Goal: Task Accomplishment & Management: Use online tool/utility

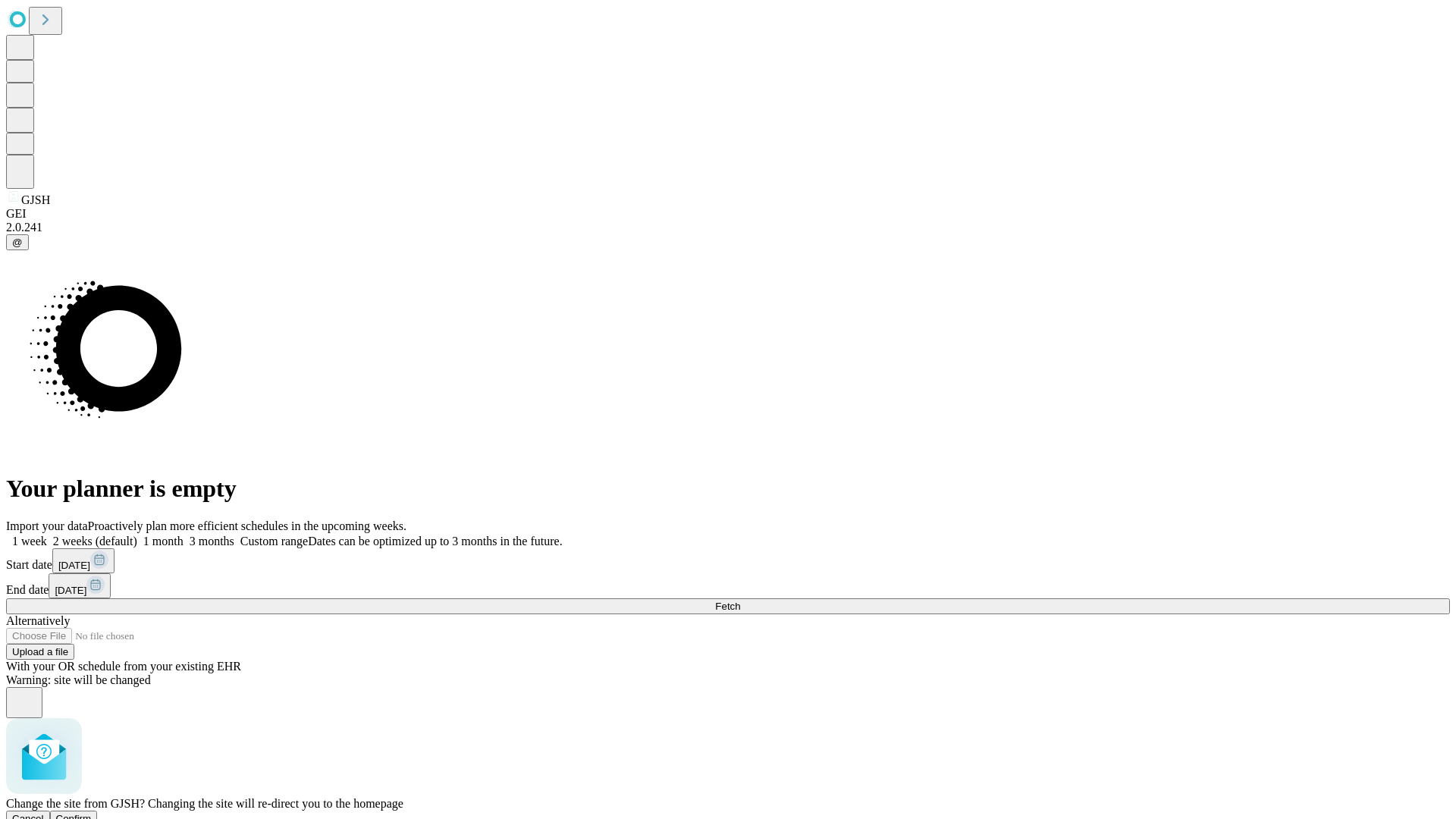
click at [92, 813] on span "Confirm" at bounding box center [74, 819] width 35 height 11
click at [183, 534] on label "1 month" at bounding box center [161, 541] width 47 height 13
click at [740, 601] on span "Fetch" at bounding box center [727, 607] width 25 height 11
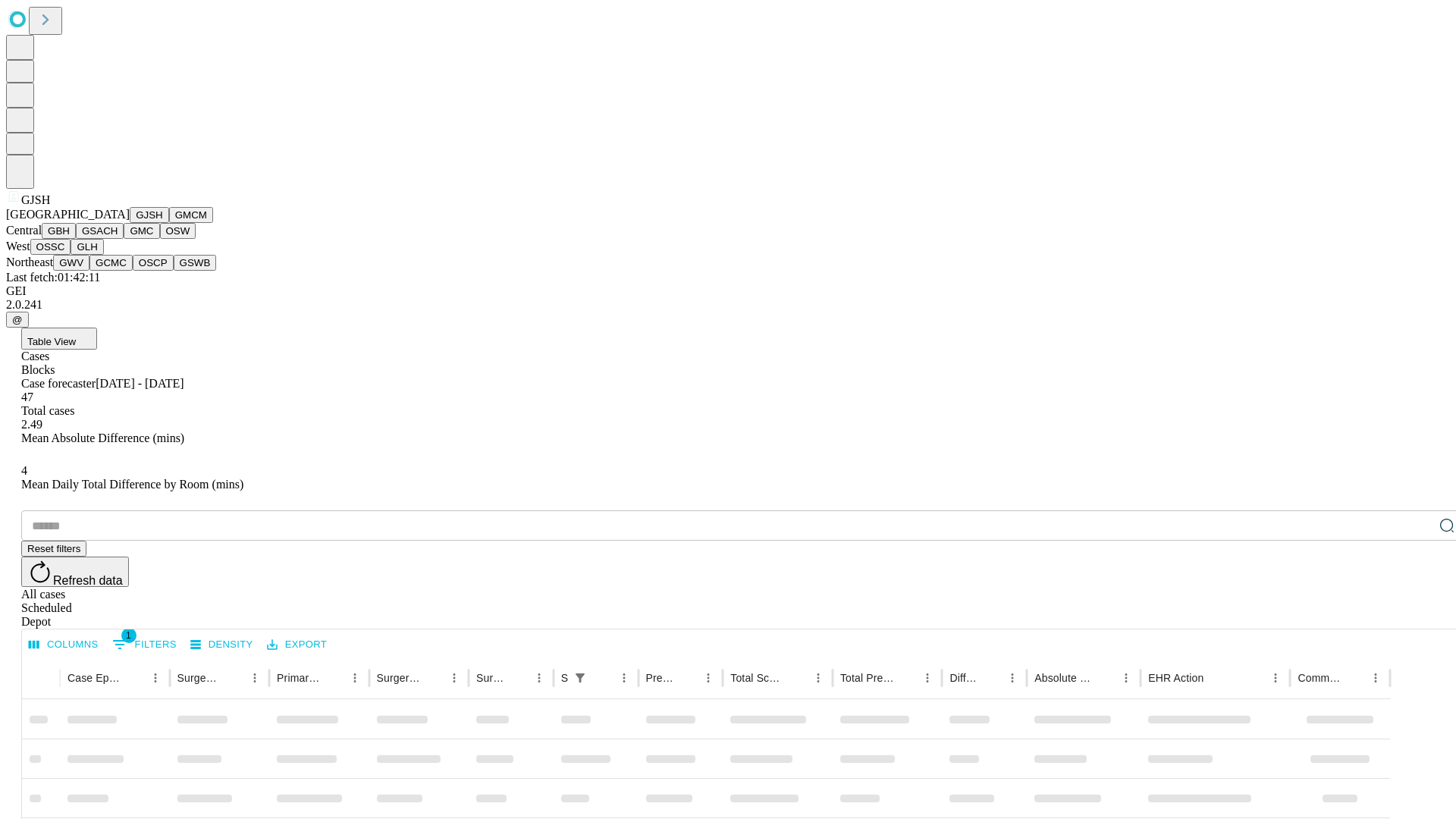
click at [170, 223] on button "GMCM" at bounding box center [191, 215] width 44 height 16
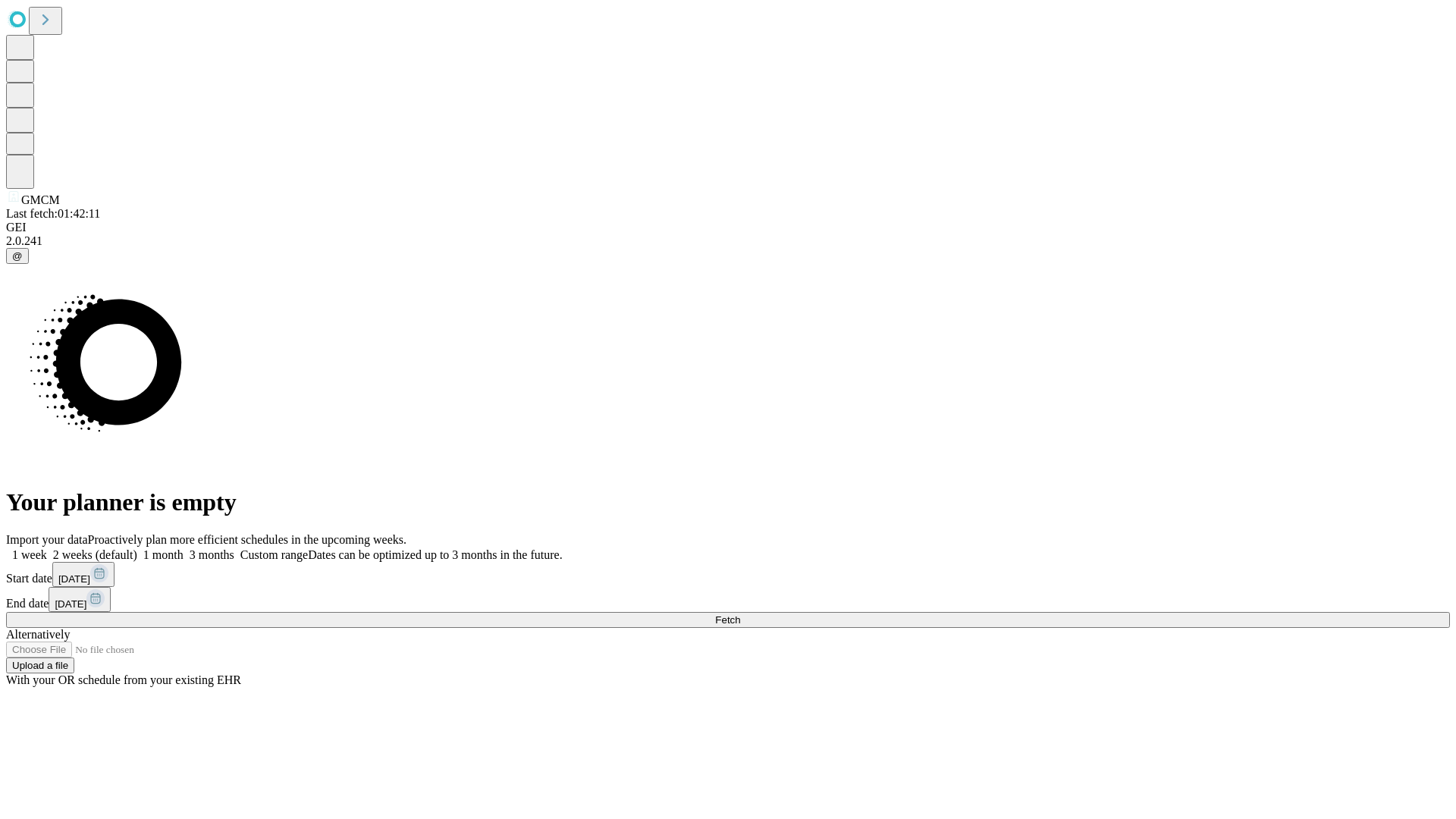
click at [183, 548] on label "1 month" at bounding box center [161, 555] width 47 height 13
click at [740, 615] on span "Fetch" at bounding box center [727, 620] width 25 height 11
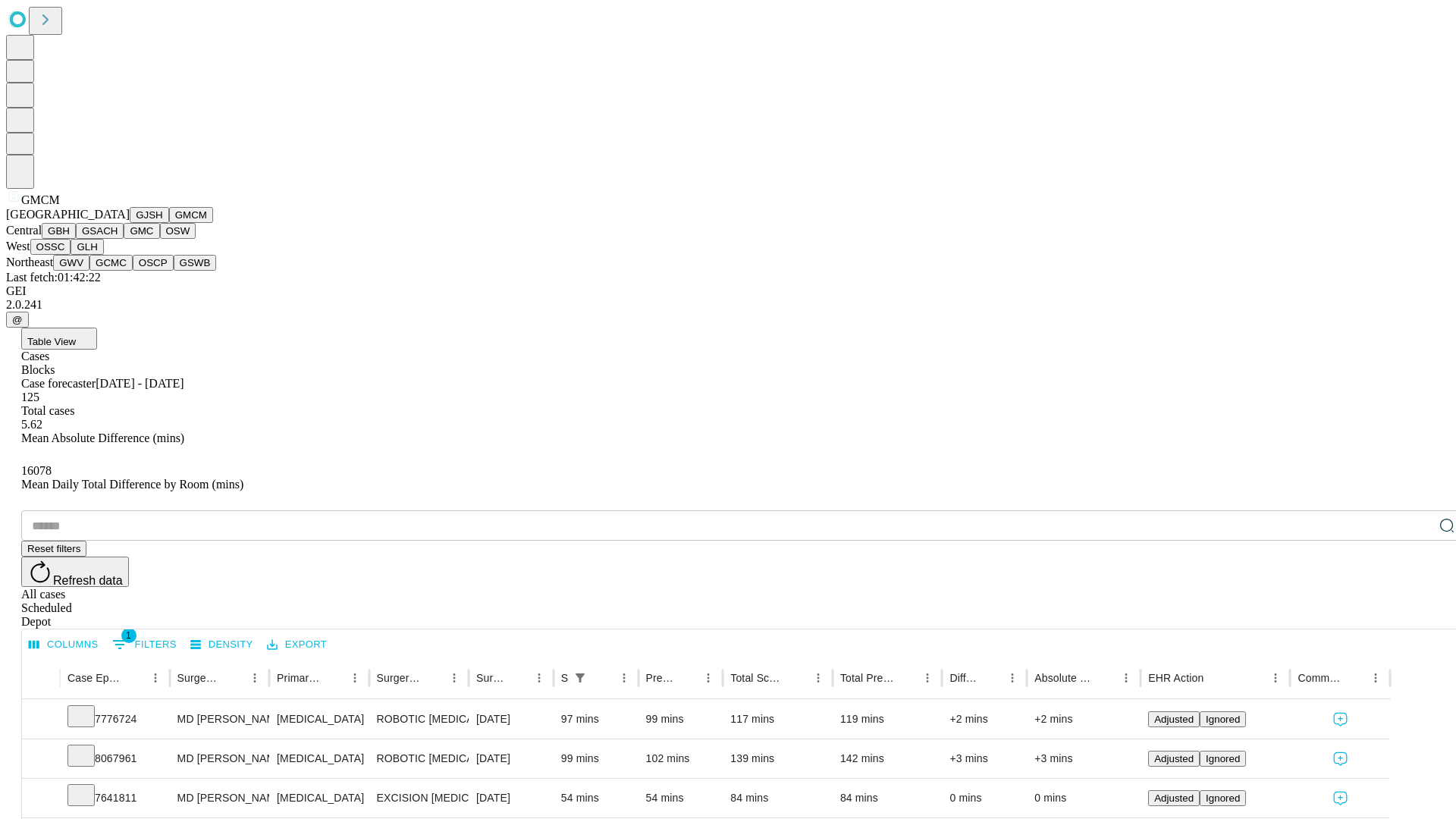
click at [76, 239] on button "GBH" at bounding box center [59, 231] width 34 height 16
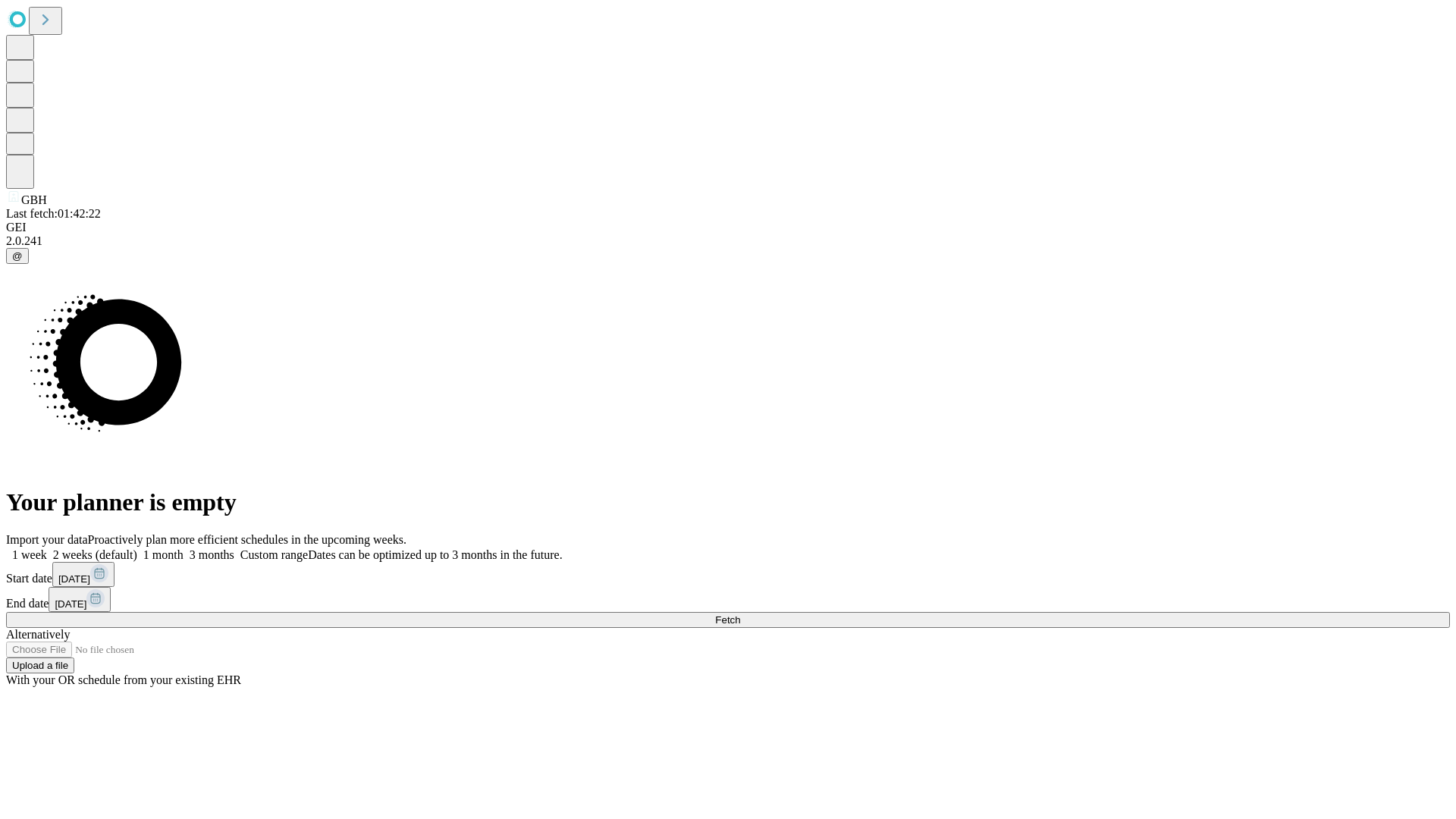
click at [183, 548] on label "1 month" at bounding box center [161, 555] width 47 height 13
click at [740, 615] on span "Fetch" at bounding box center [727, 620] width 25 height 11
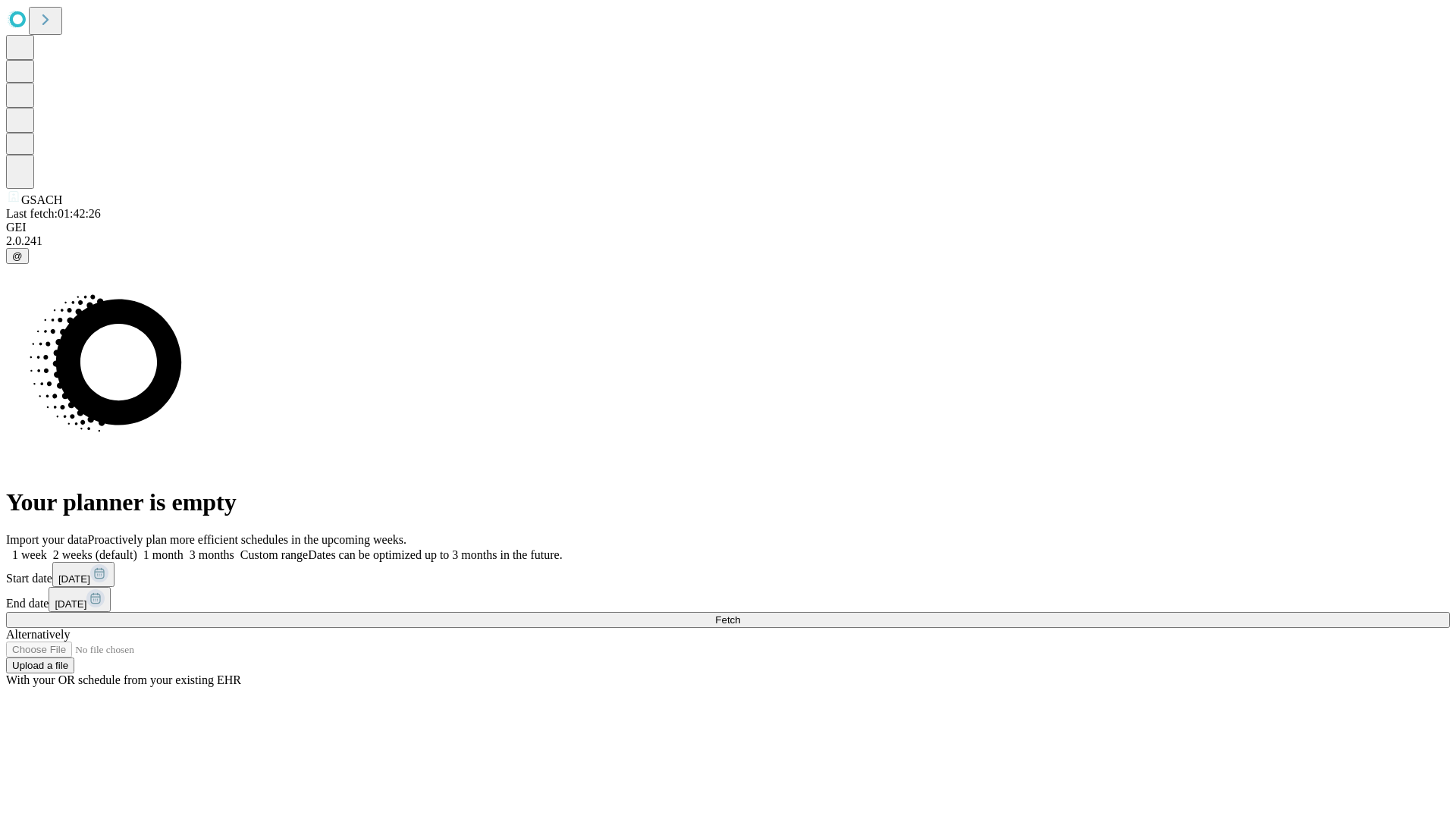
click at [183, 548] on label "1 month" at bounding box center [161, 555] width 47 height 13
click at [740, 615] on span "Fetch" at bounding box center [727, 620] width 25 height 11
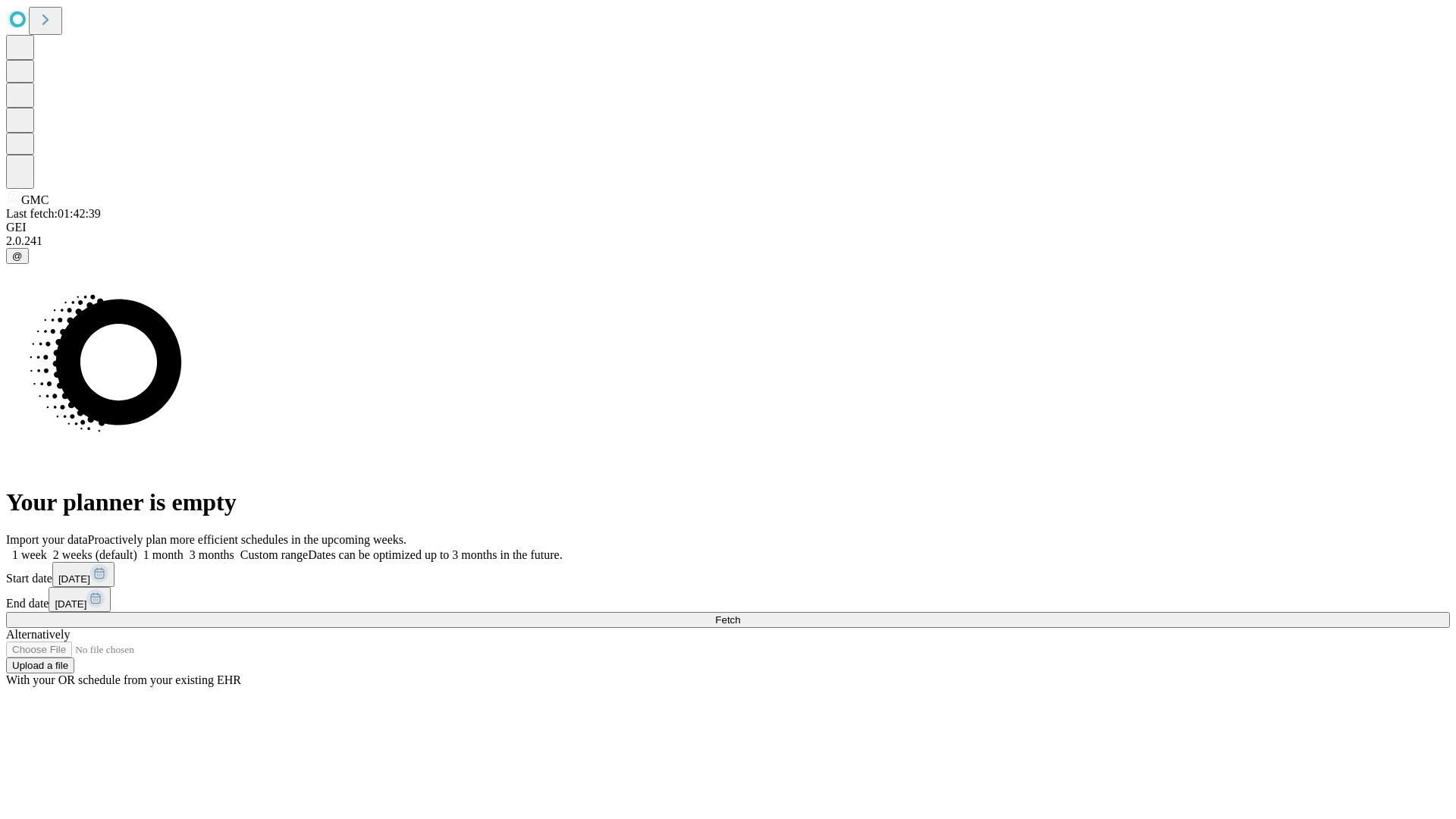
click at [183, 548] on label "1 month" at bounding box center [161, 555] width 47 height 13
click at [740, 615] on span "Fetch" at bounding box center [727, 620] width 25 height 11
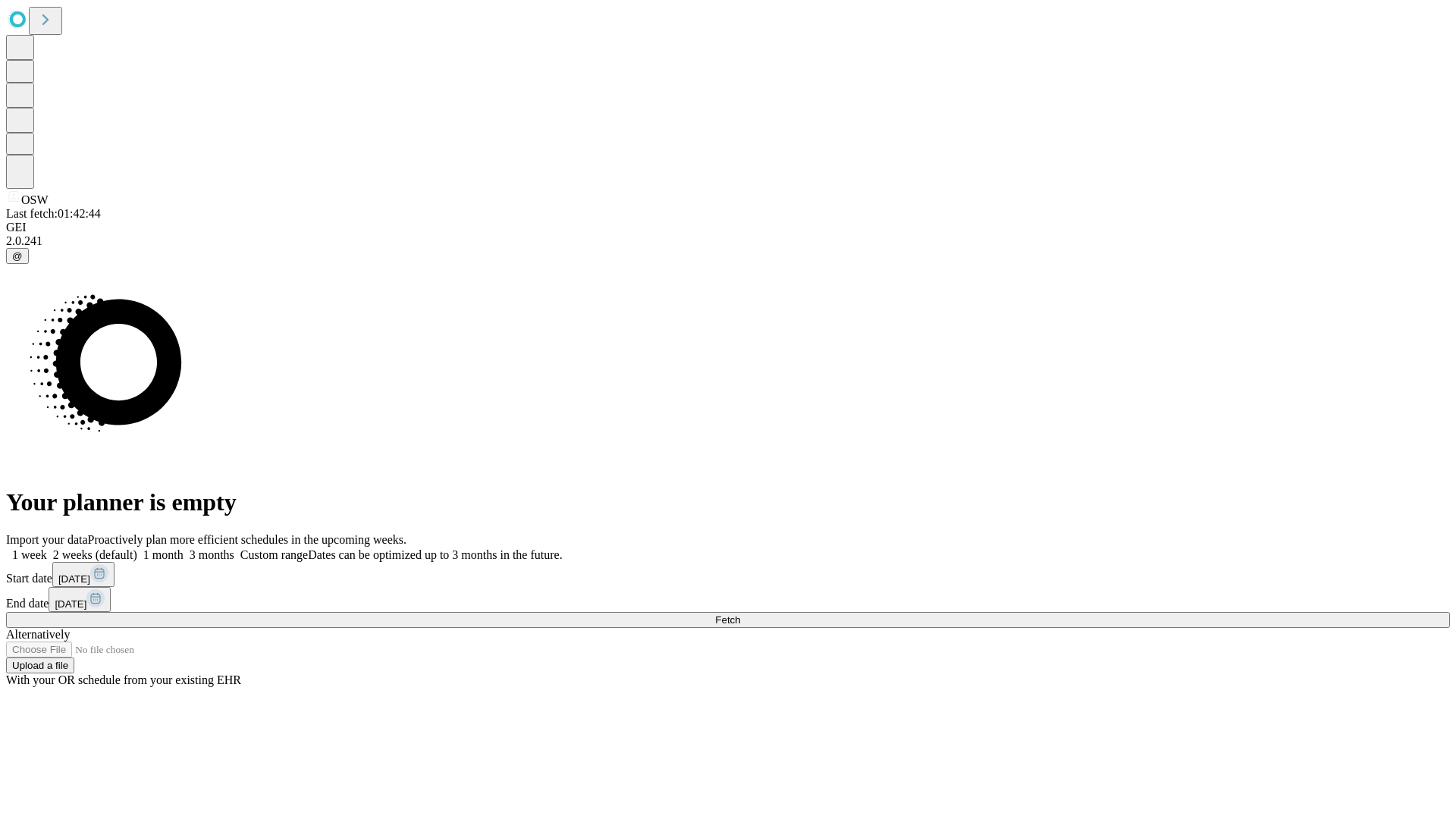
click at [183, 548] on label "1 month" at bounding box center [161, 555] width 47 height 13
click at [740, 615] on span "Fetch" at bounding box center [727, 620] width 25 height 11
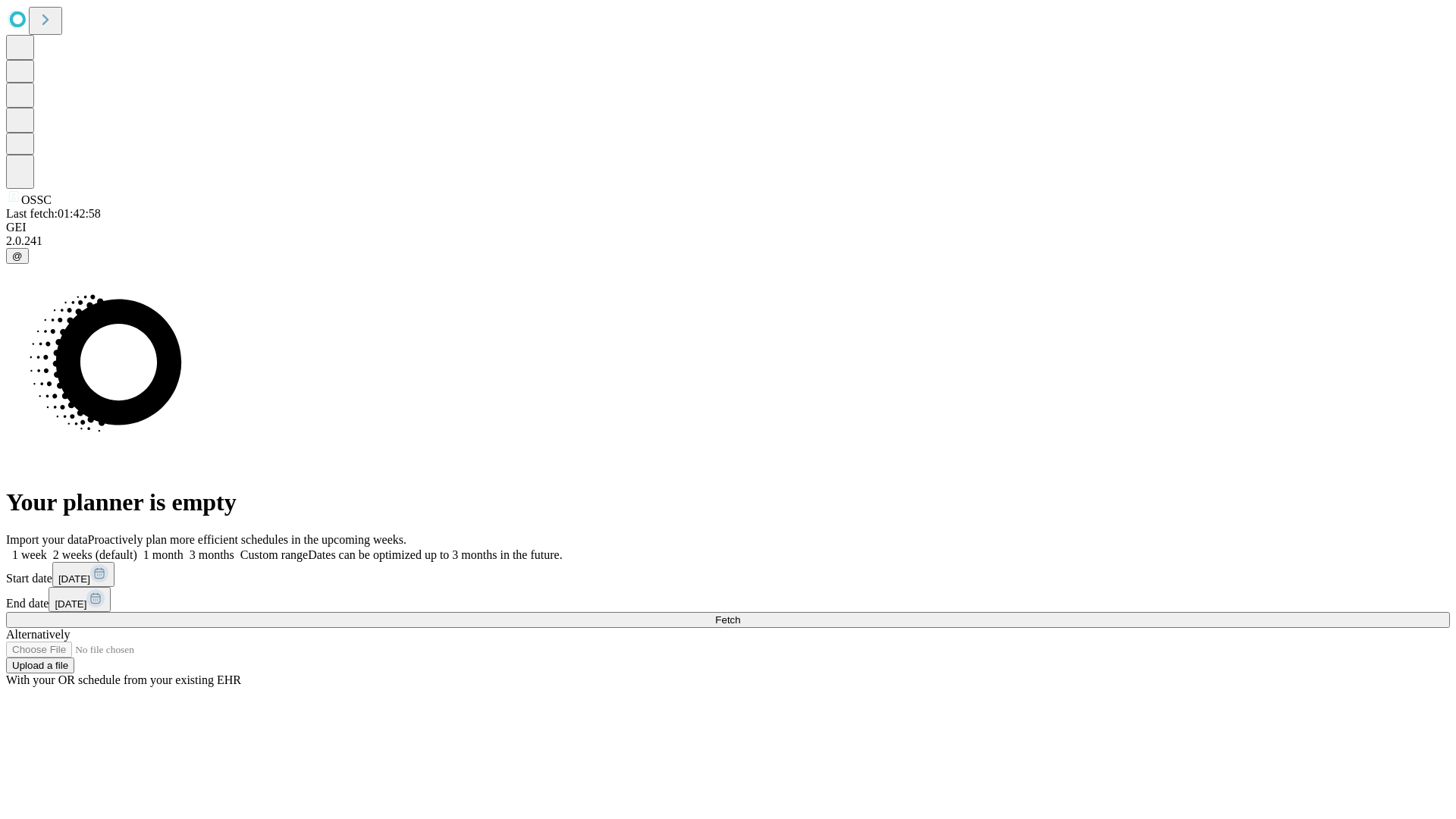
click at [183, 548] on label "1 month" at bounding box center [161, 555] width 47 height 13
click at [740, 615] on span "Fetch" at bounding box center [727, 620] width 25 height 11
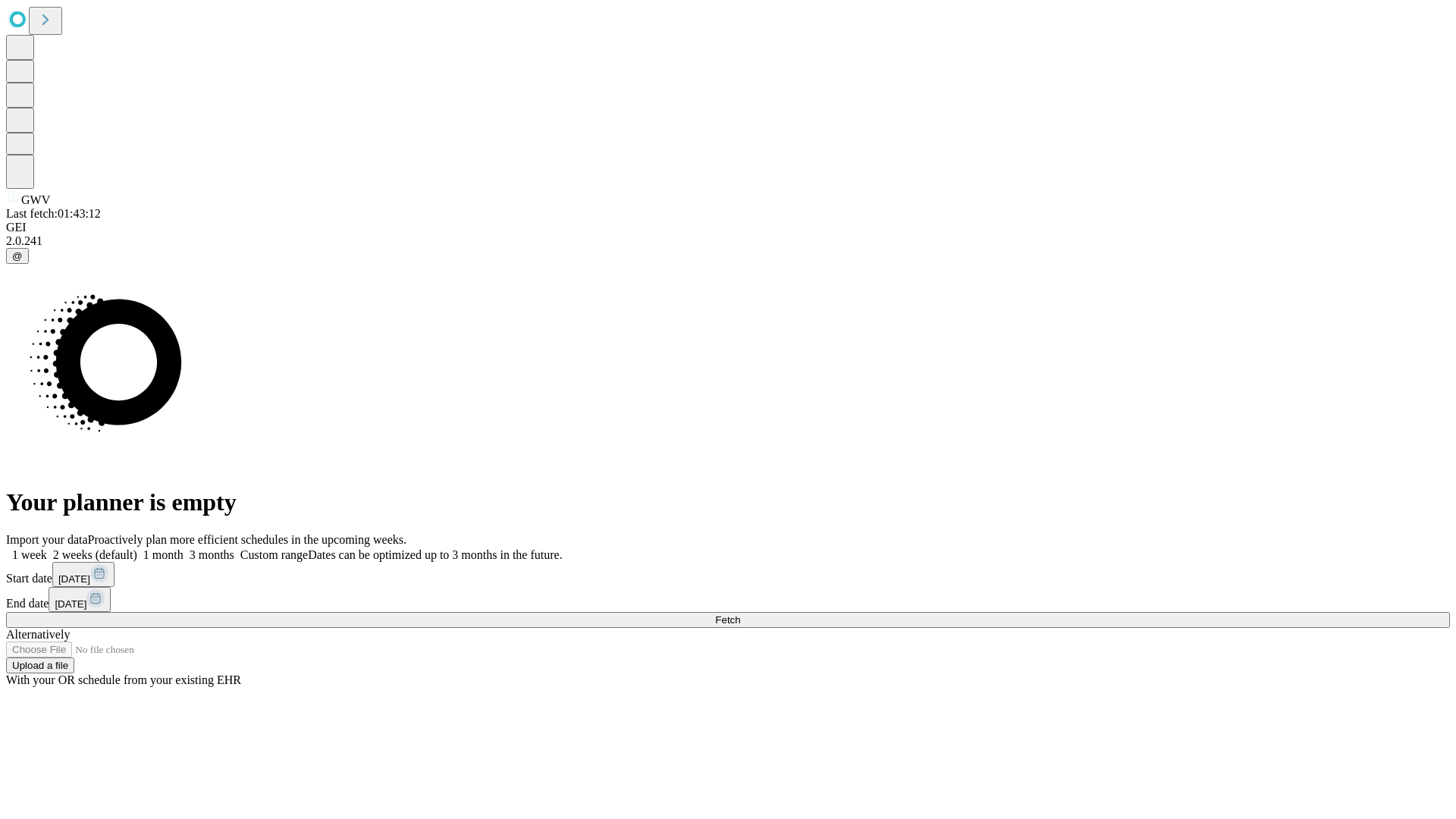
click at [183, 548] on label "1 month" at bounding box center [161, 555] width 47 height 13
click at [740, 615] on span "Fetch" at bounding box center [727, 620] width 25 height 11
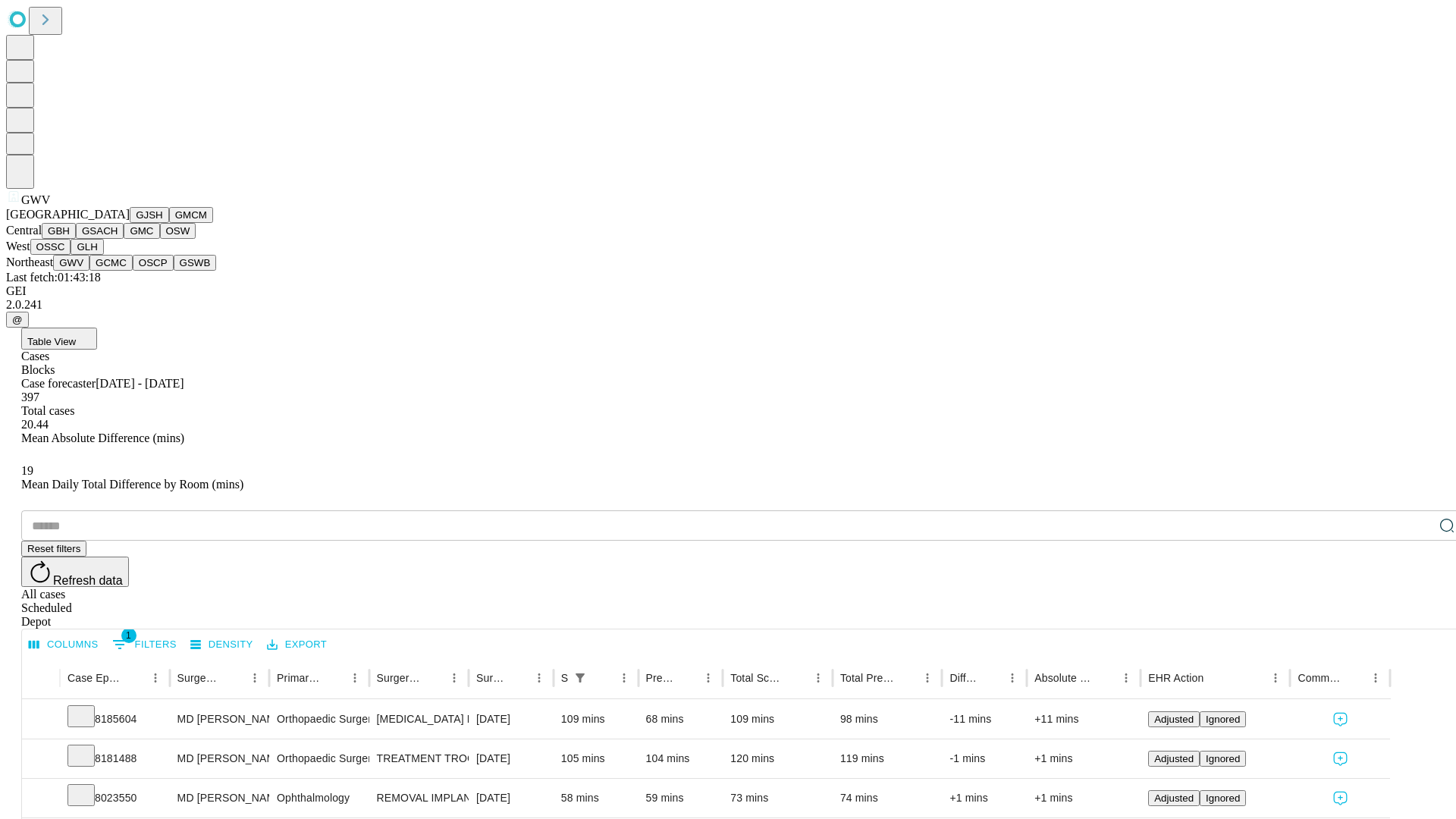
click at [117, 271] on button "GCMC" at bounding box center [111, 263] width 43 height 16
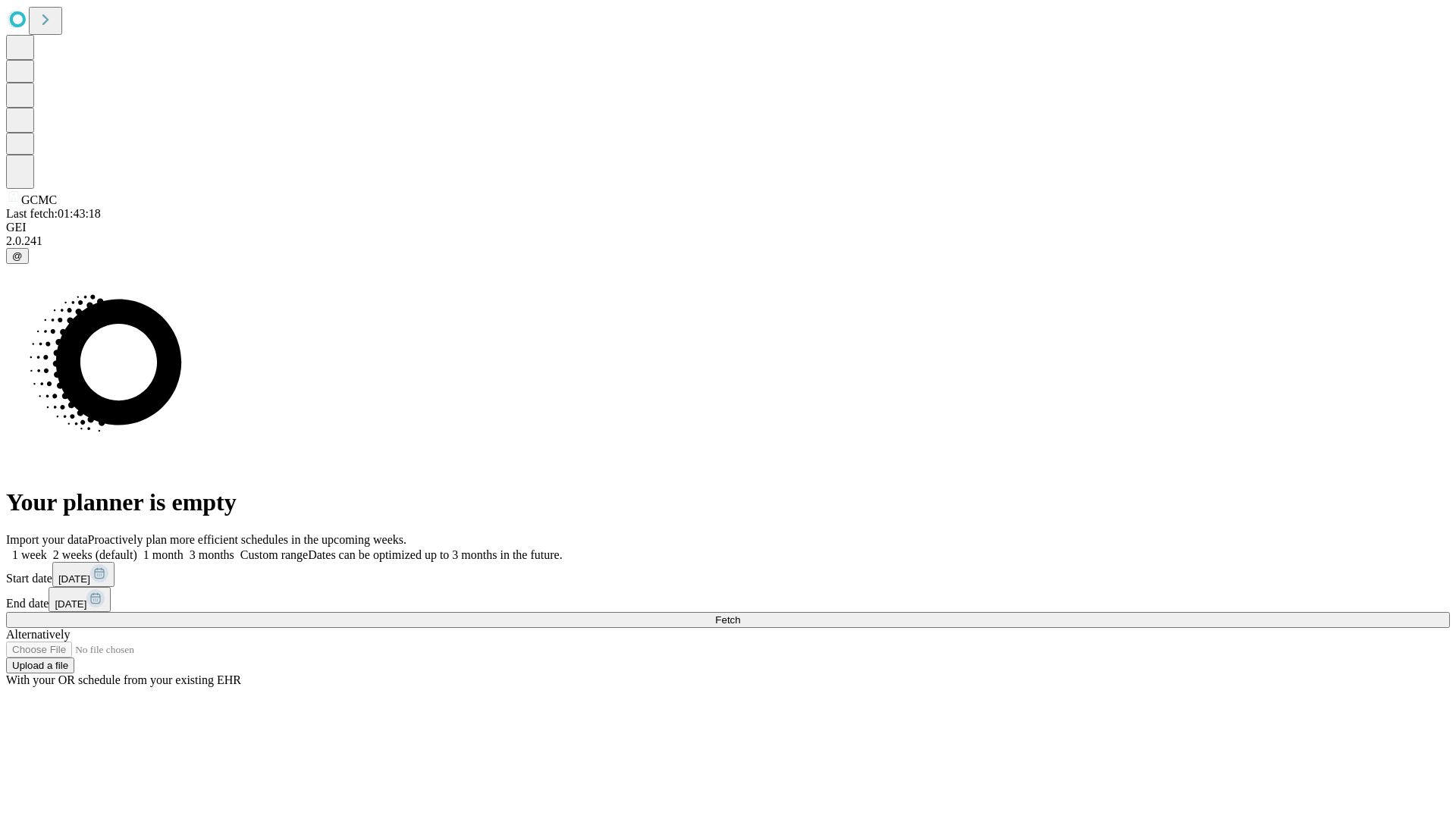
click at [183, 548] on label "1 month" at bounding box center [161, 555] width 47 height 13
click at [740, 615] on span "Fetch" at bounding box center [727, 620] width 25 height 11
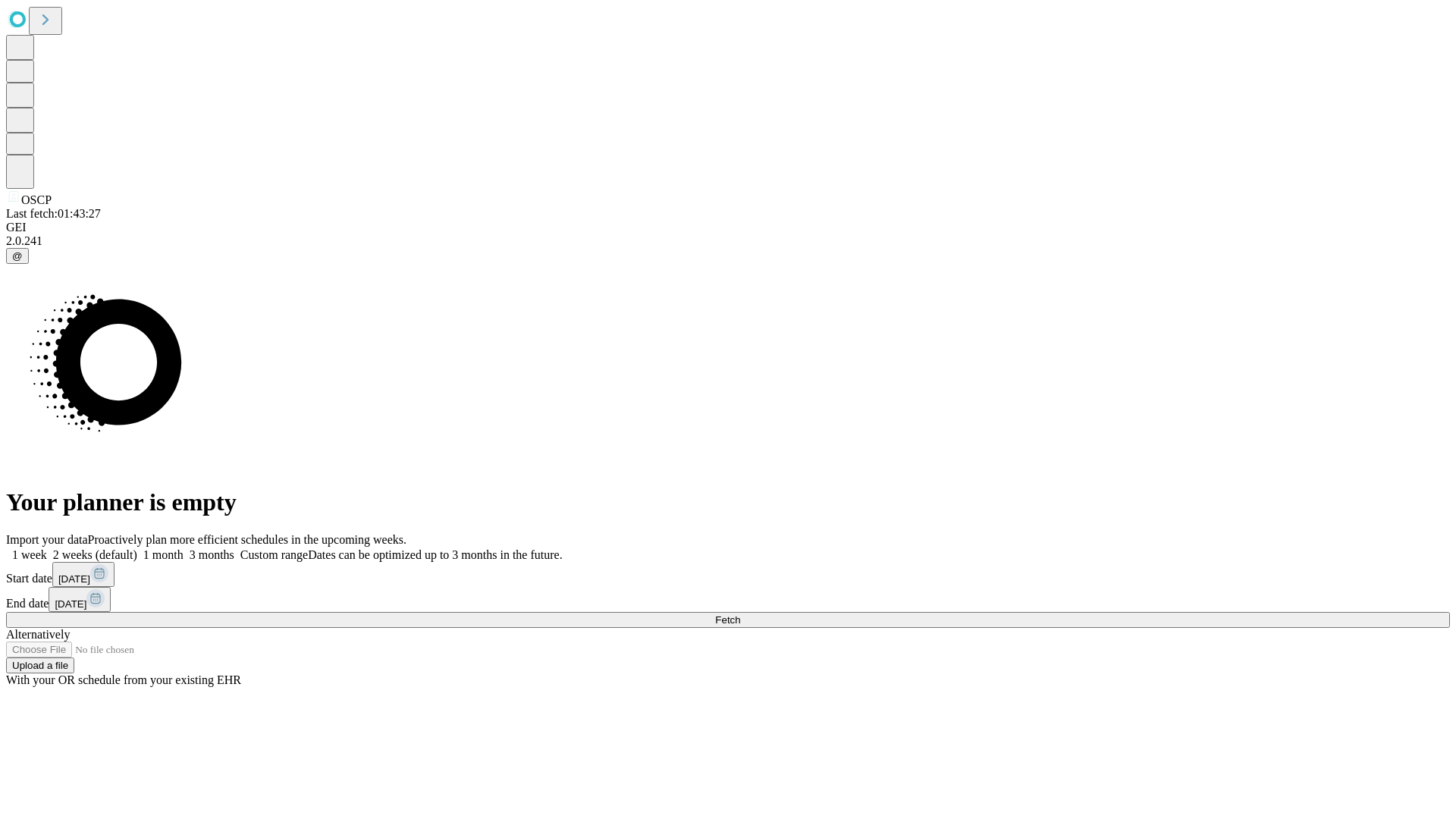
click at [183, 548] on label "1 month" at bounding box center [161, 555] width 47 height 13
click at [740, 615] on span "Fetch" at bounding box center [727, 620] width 25 height 11
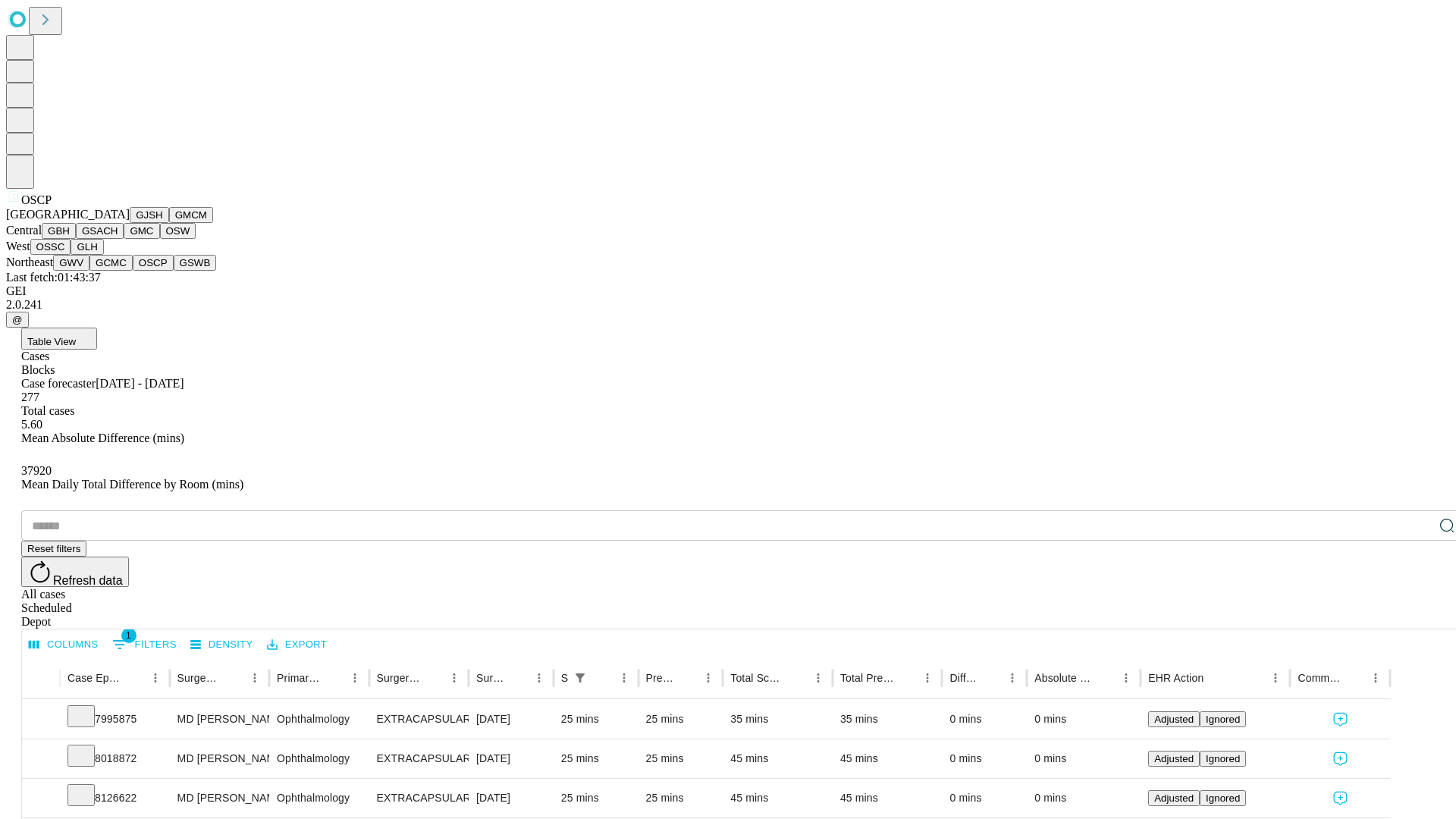
click at [174, 271] on button "GSWB" at bounding box center [195, 263] width 43 height 16
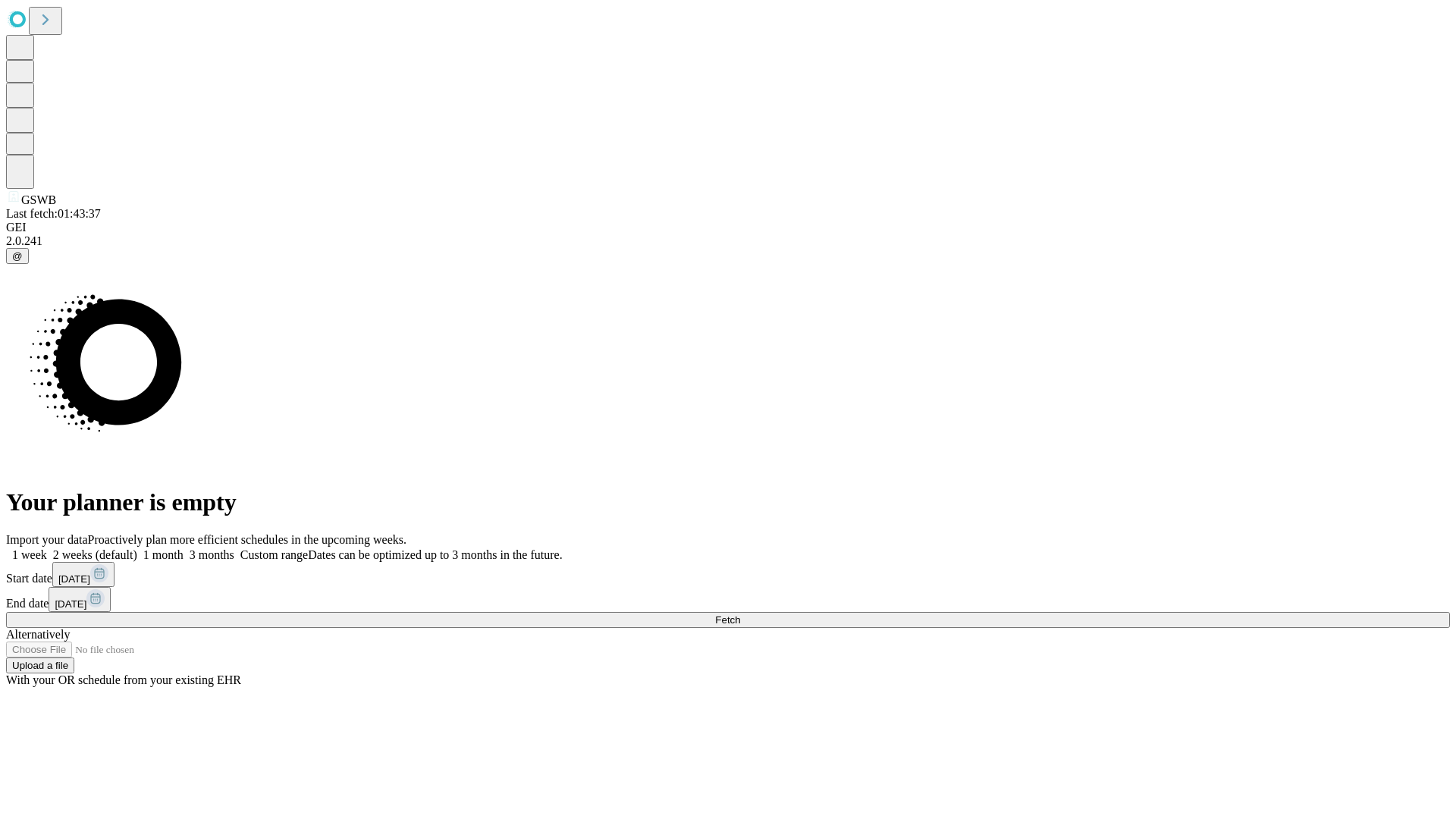
click at [183, 548] on label "1 month" at bounding box center [161, 555] width 47 height 13
click at [740, 615] on span "Fetch" at bounding box center [727, 620] width 25 height 11
